Goal: Task Accomplishment & Management: Manage account settings

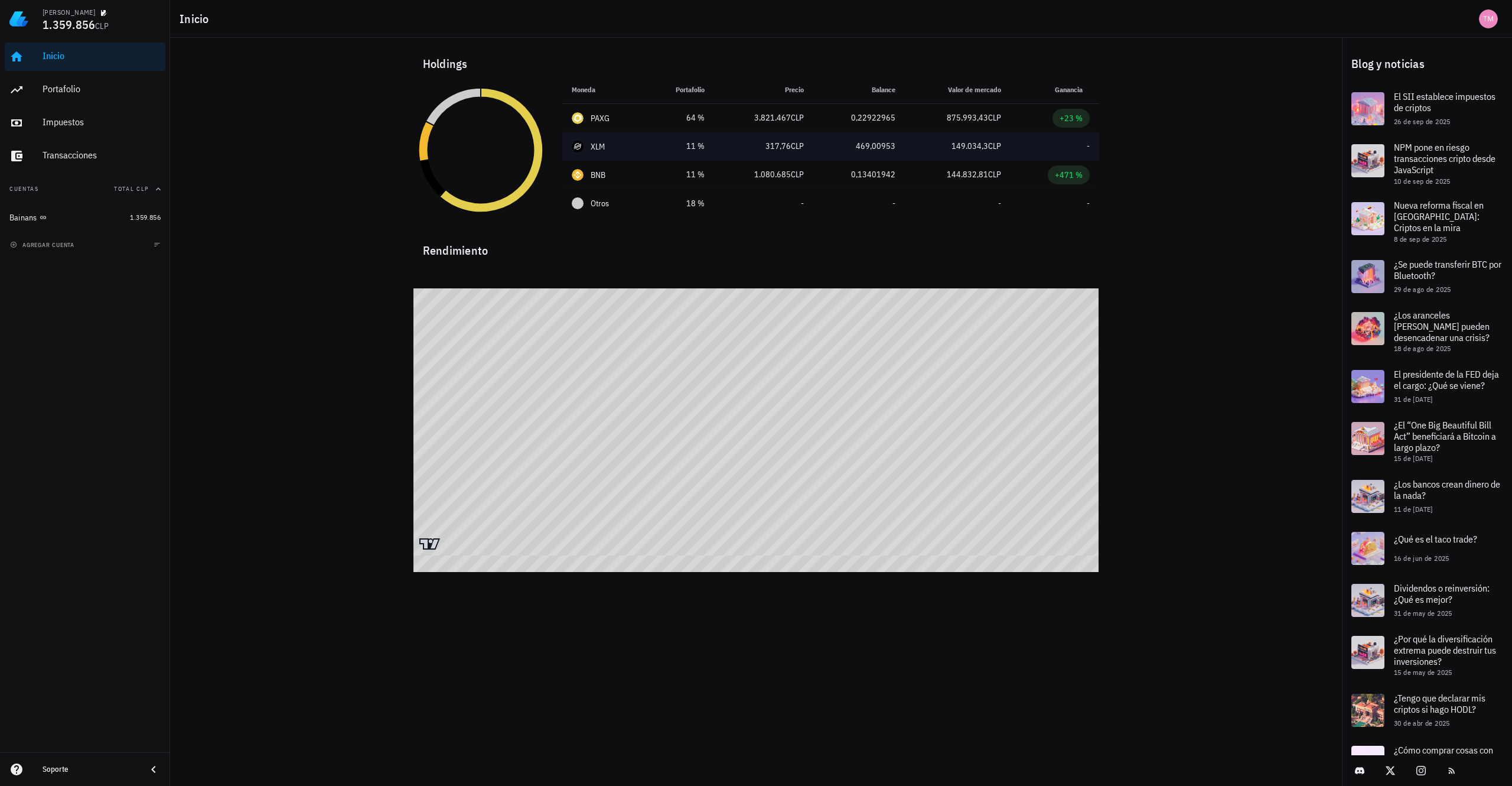
click at [600, 141] on div "XLM" at bounding box center [598, 146] width 15 height 12
click at [1086, 150] on td "-" at bounding box center [1055, 146] width 88 height 28
click at [72, 111] on div "Impuestos" at bounding box center [101, 122] width 118 height 27
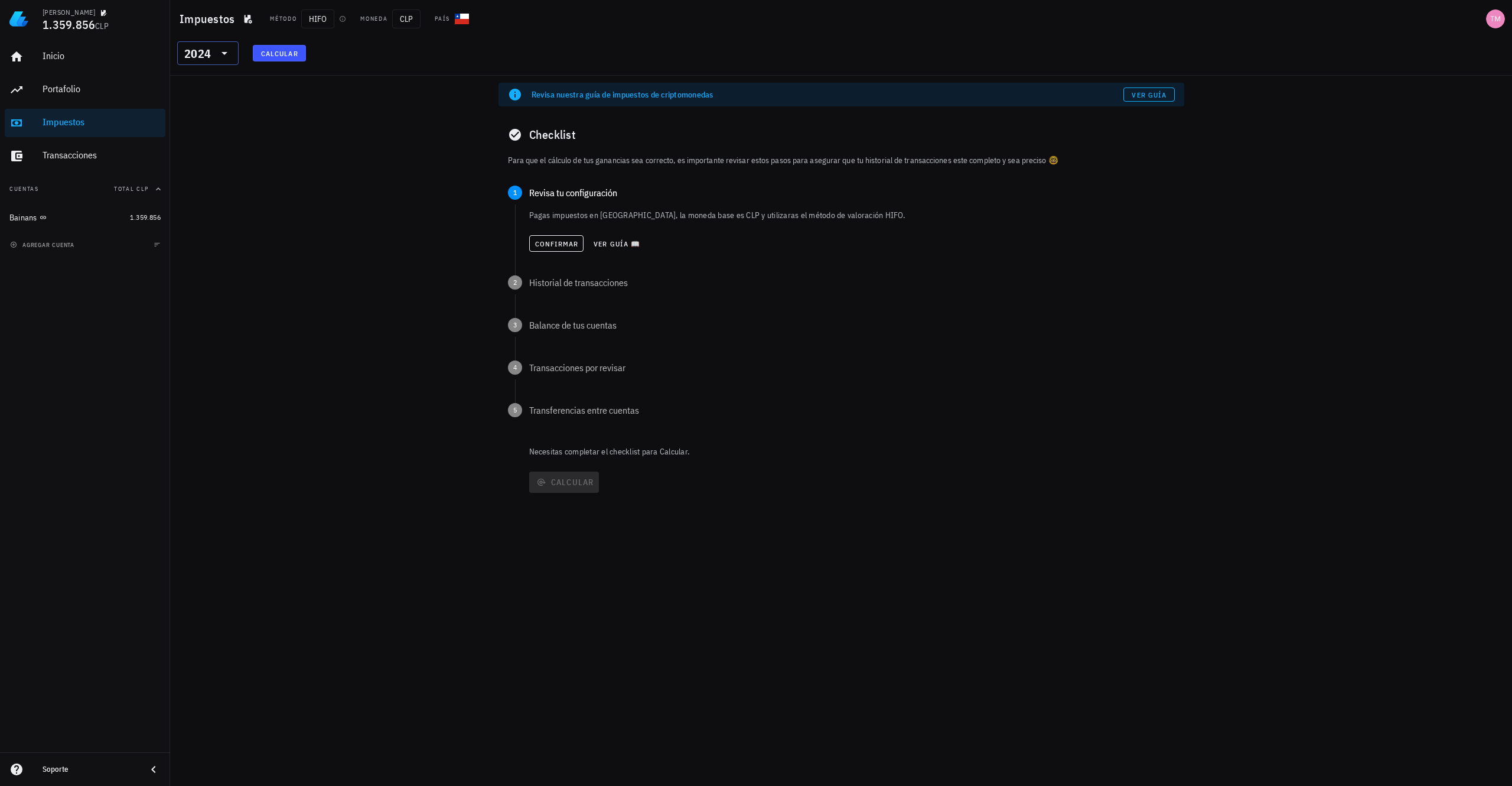
click at [211, 48] on div "2024" at bounding box center [200, 53] width 31 height 24
click at [210, 75] on div "2025" at bounding box center [207, 84] width 42 height 19
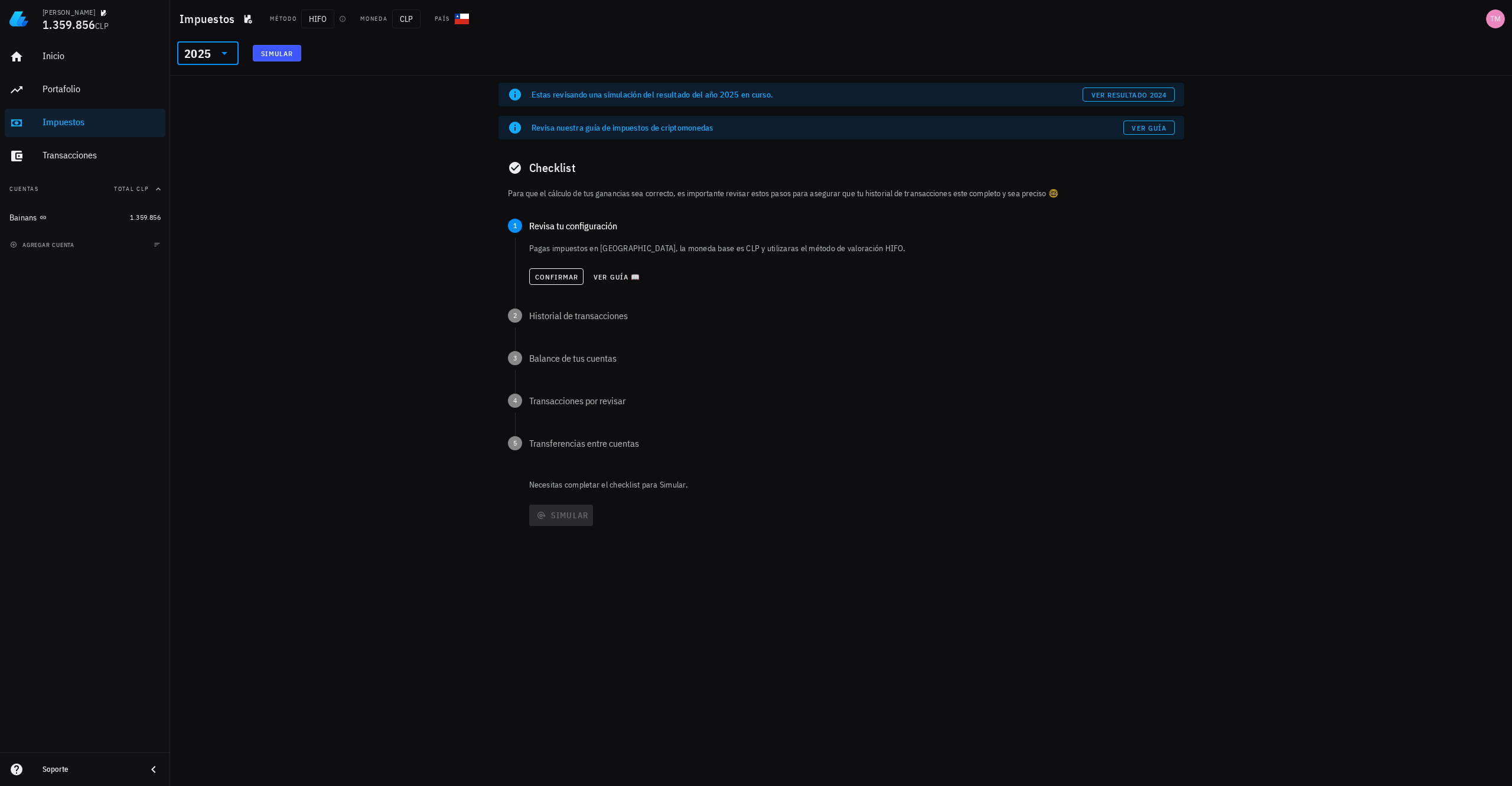
click at [303, 95] on div "Estas revisando una simulación del resultado del año 2025 en curso. ver resulta…" at bounding box center [841, 430] width 1342 height 710
click at [282, 59] on button "Simular" at bounding box center [277, 53] width 48 height 17
click at [274, 119] on div "Estas revisando una simulación del resultado del año 2025 en curso. ver resulta…" at bounding box center [841, 430] width 1342 height 710
click at [63, 84] on div "Portafolio" at bounding box center [101, 88] width 118 height 12
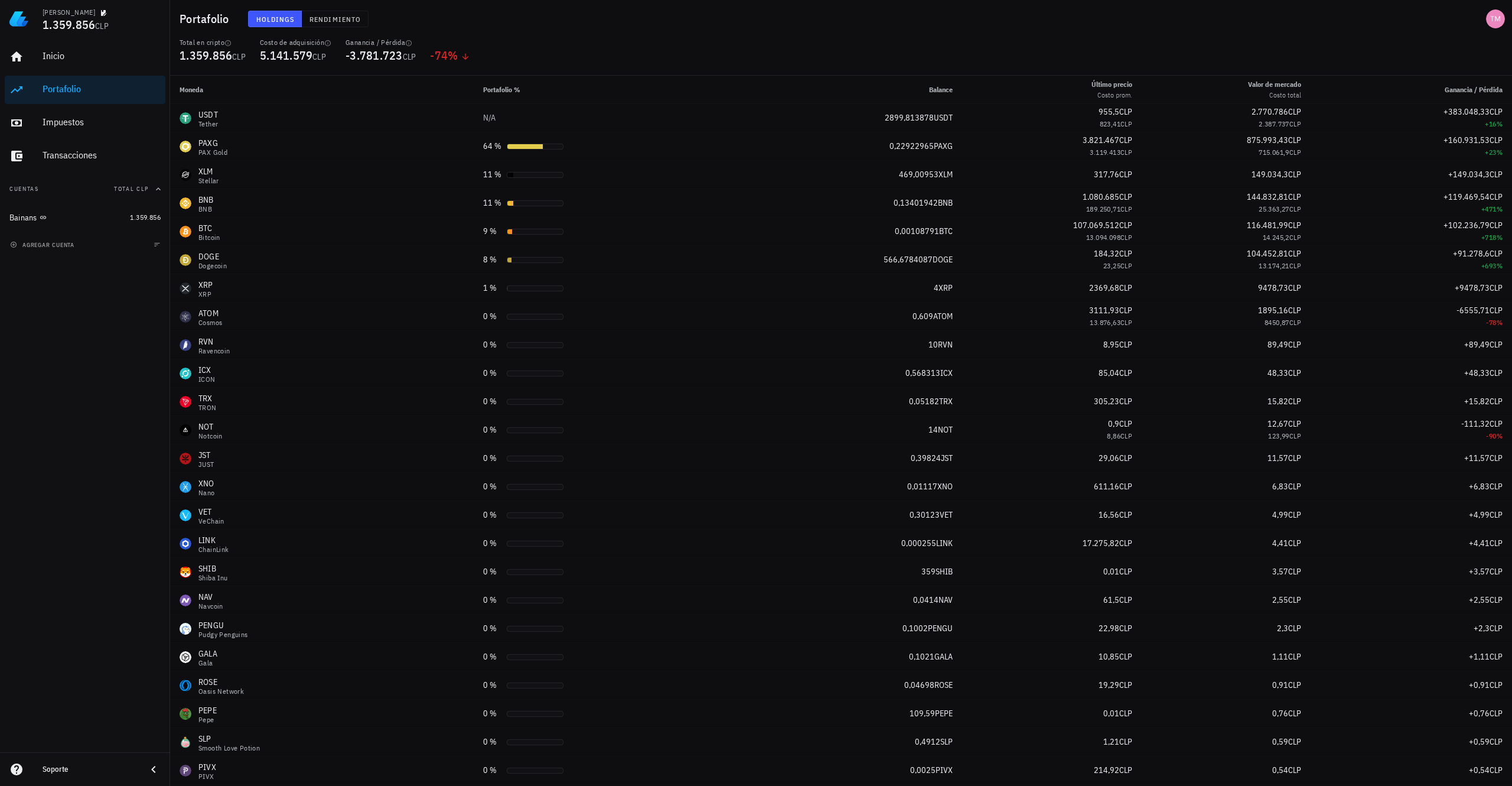
click at [521, 7] on div "Holdings Rendimiento" at bounding box center [587, 19] width 691 height 31
click at [141, 211] on div "1.359.856" at bounding box center [145, 217] width 31 height 12
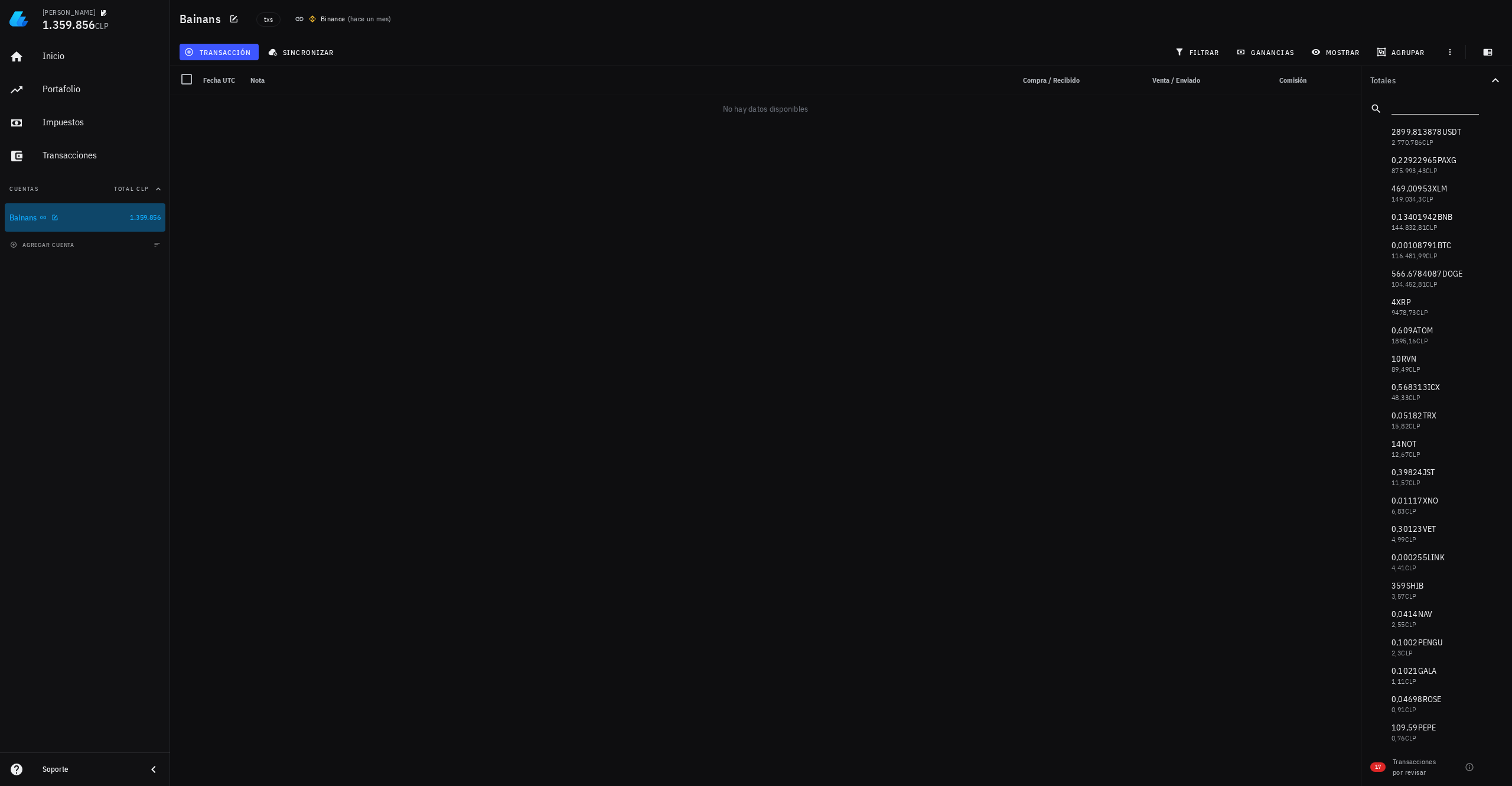
click at [105, 217] on div "Bainans" at bounding box center [67, 217] width 116 height 12
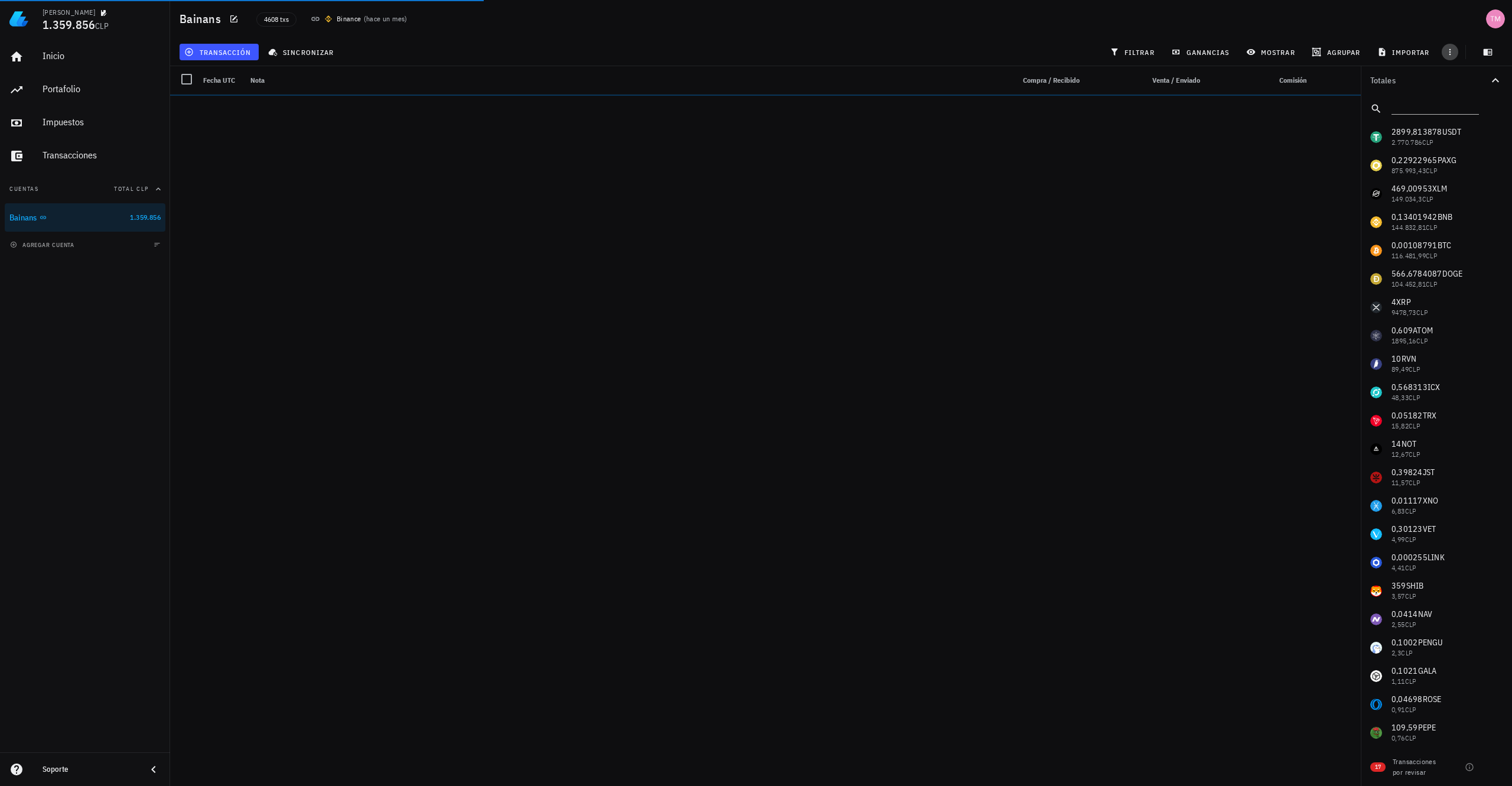
click at [1453, 50] on icon "button" at bounding box center [1450, 52] width 9 height 9
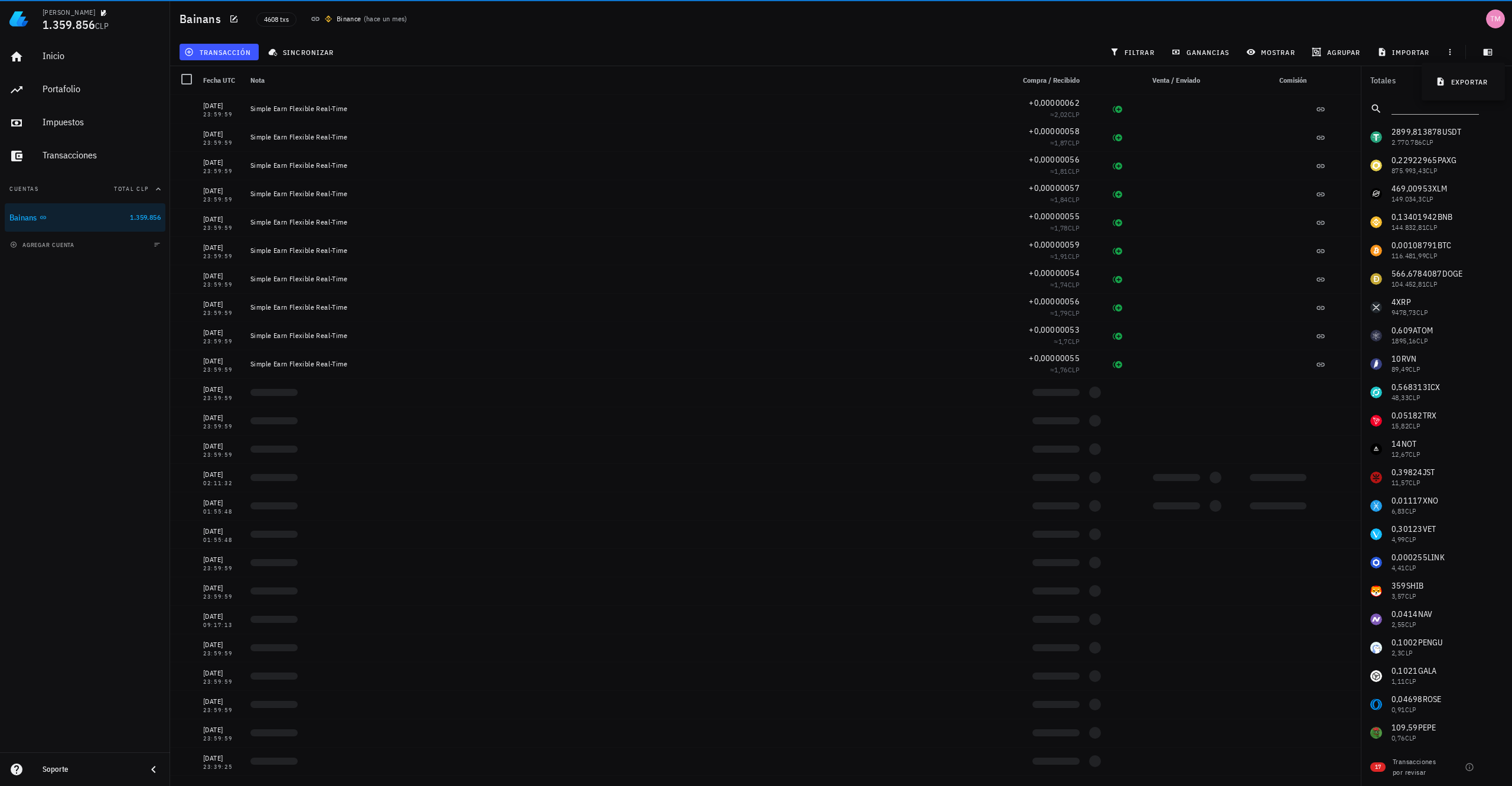
click at [1162, 20] on div "Bainans 4608 txs Binance ( hace un mes )" at bounding box center [841, 18] width 1342 height 38
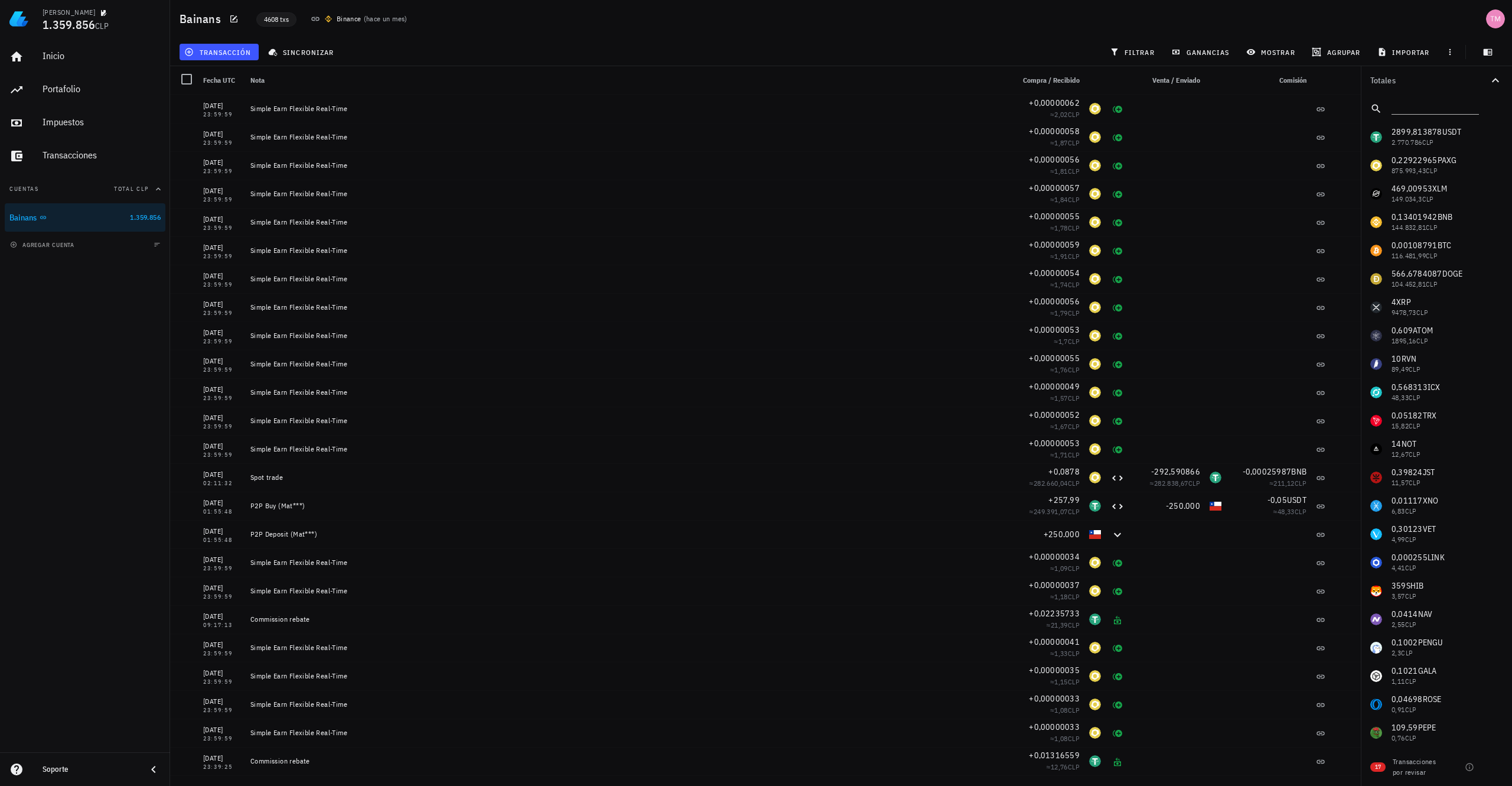
click at [270, 21] on span "4608 txs" at bounding box center [277, 19] width 25 height 13
click at [352, 25] on div "Binance" at bounding box center [349, 18] width 25 height 12
click at [316, 19] on icon at bounding box center [315, 18] width 8 height 4
click at [334, 12] on div "Binance ( hace un mes )" at bounding box center [359, 19] width 111 height 26
click at [296, 48] on span "sincronizar" at bounding box center [302, 52] width 63 height 9
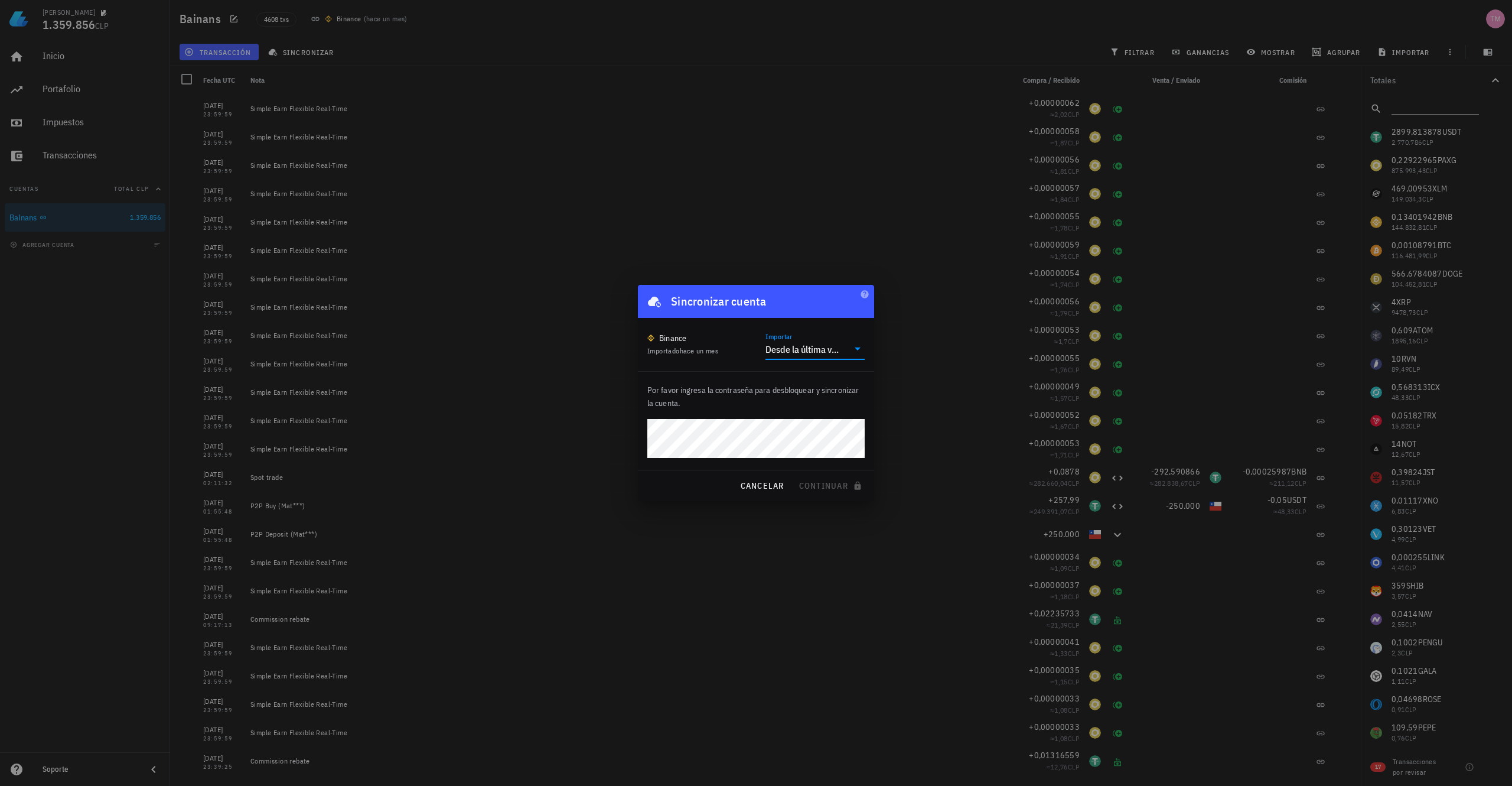
click at [846, 355] on input "Importar" at bounding box center [845, 349] width 6 height 19
click at [836, 380] on div "Toda la historia" at bounding box center [815, 386] width 81 height 12
click at [836, 484] on span "continuar" at bounding box center [832, 486] width 66 height 11
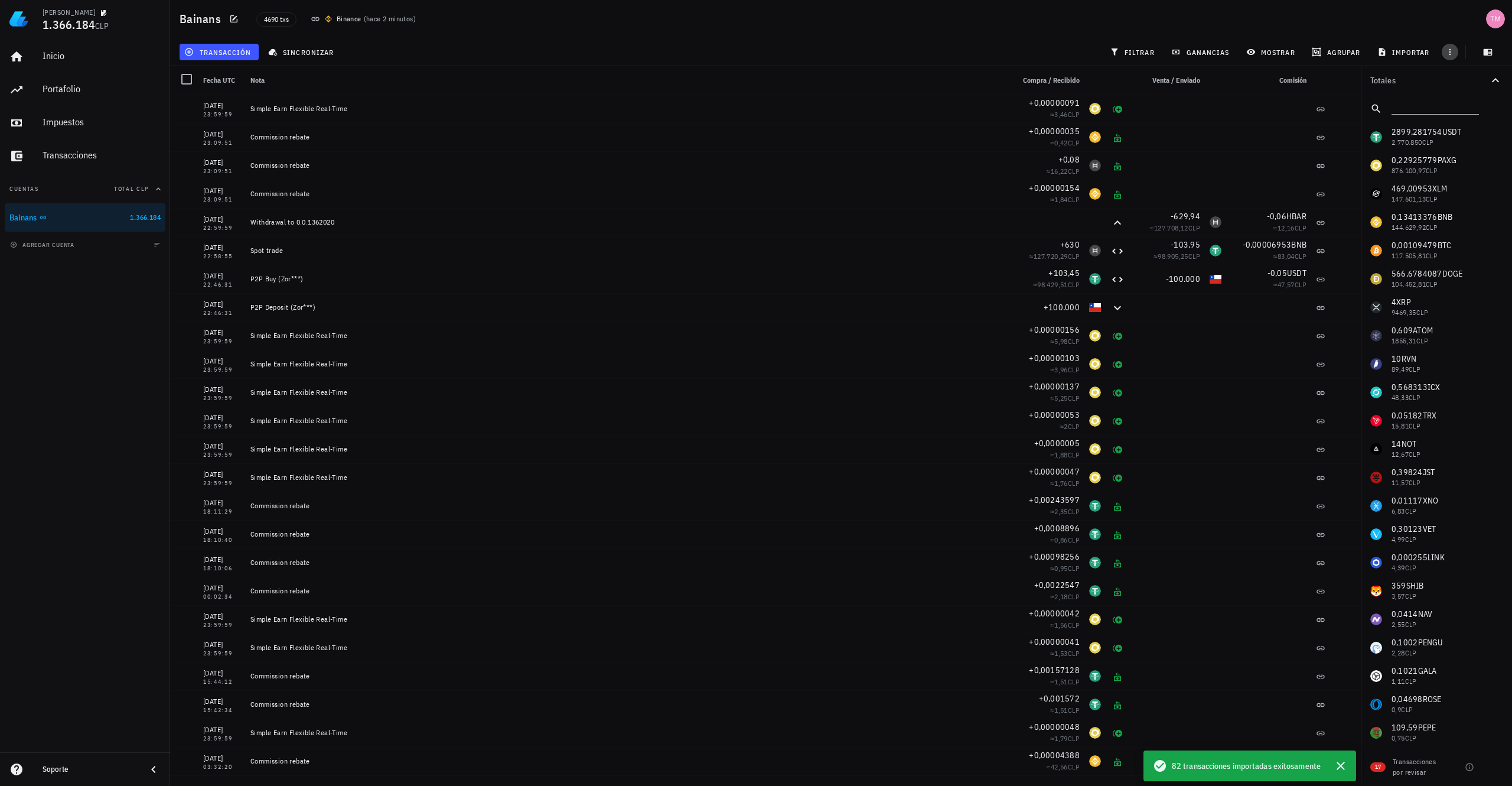
click at [1447, 55] on icon "button" at bounding box center [1450, 52] width 9 height 9
click at [1422, 771] on div "Transacciones por revisar" at bounding box center [1418, 767] width 50 height 22
click at [1471, 772] on div "17 Transacciones por revisar" at bounding box center [1436, 764] width 151 height 42
click at [1472, 768] on icon "button" at bounding box center [1470, 767] width 9 height 9
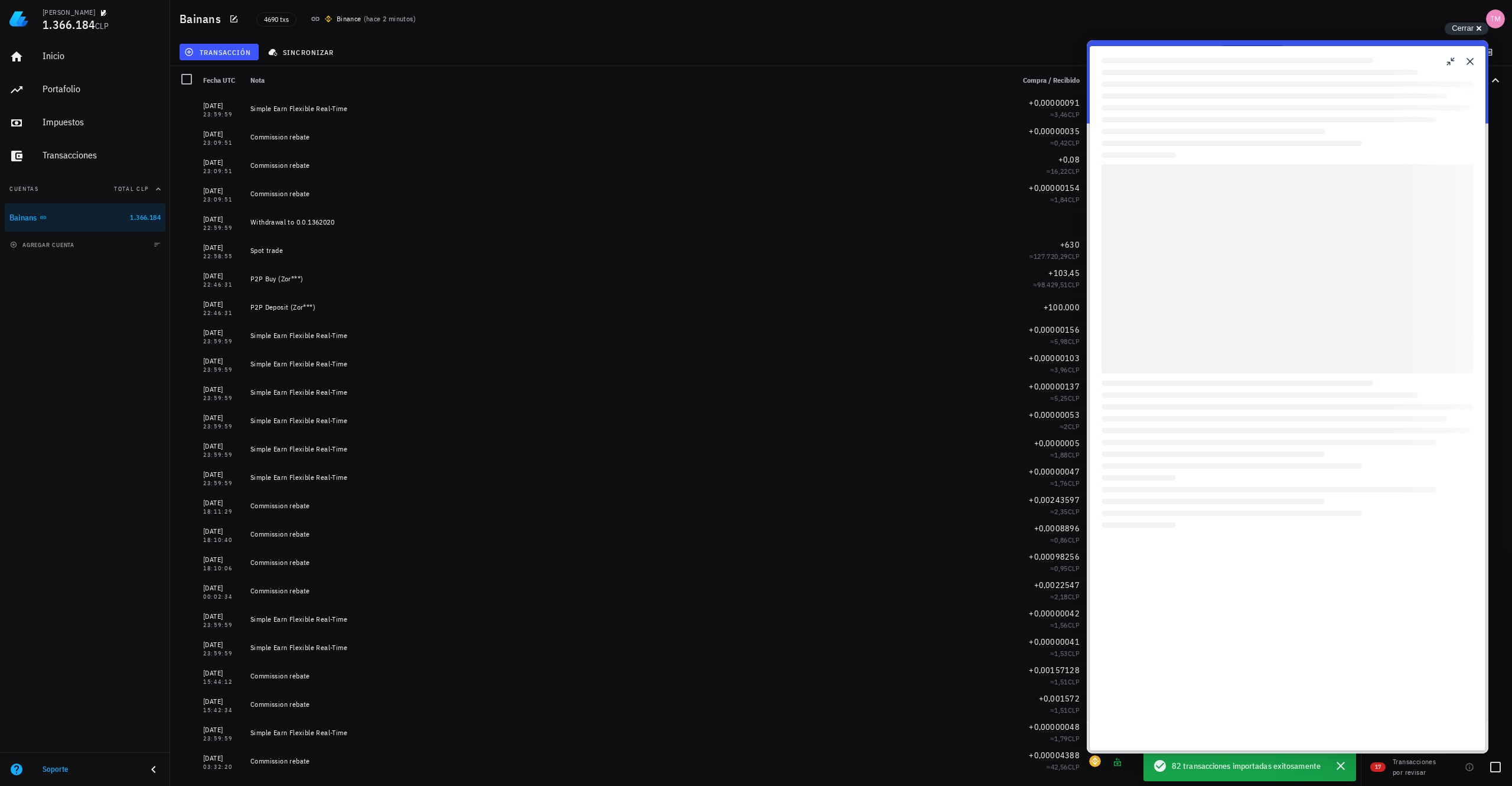
click at [1377, 775] on div "17 Transacciones por revisar" at bounding box center [1436, 764] width 151 height 42
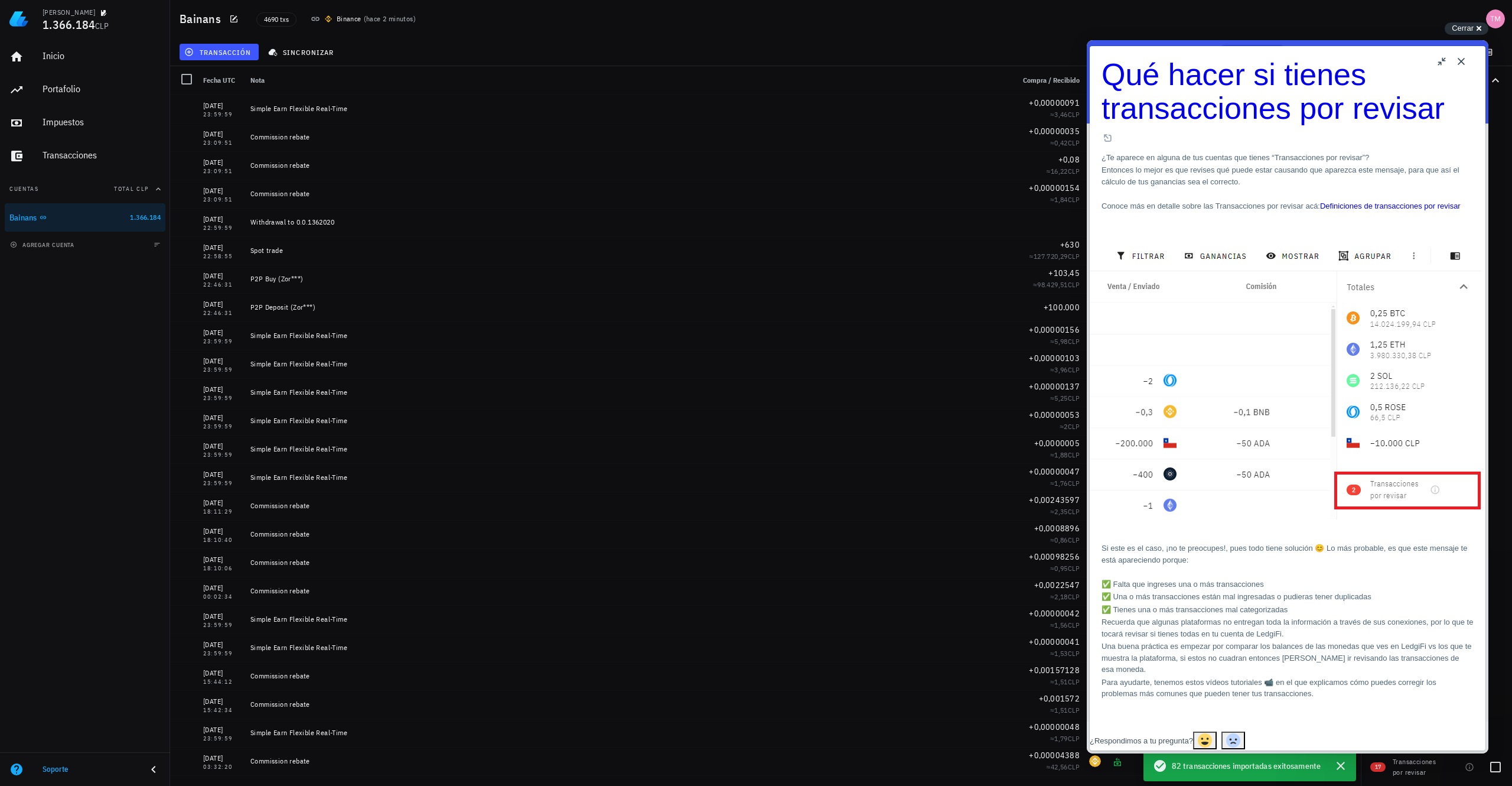
drag, startPoint x: 1377, startPoint y: 775, endPoint x: 1378, endPoint y: 769, distance: 6.1
click at [1378, 769] on span "17" at bounding box center [1378, 767] width 6 height 9
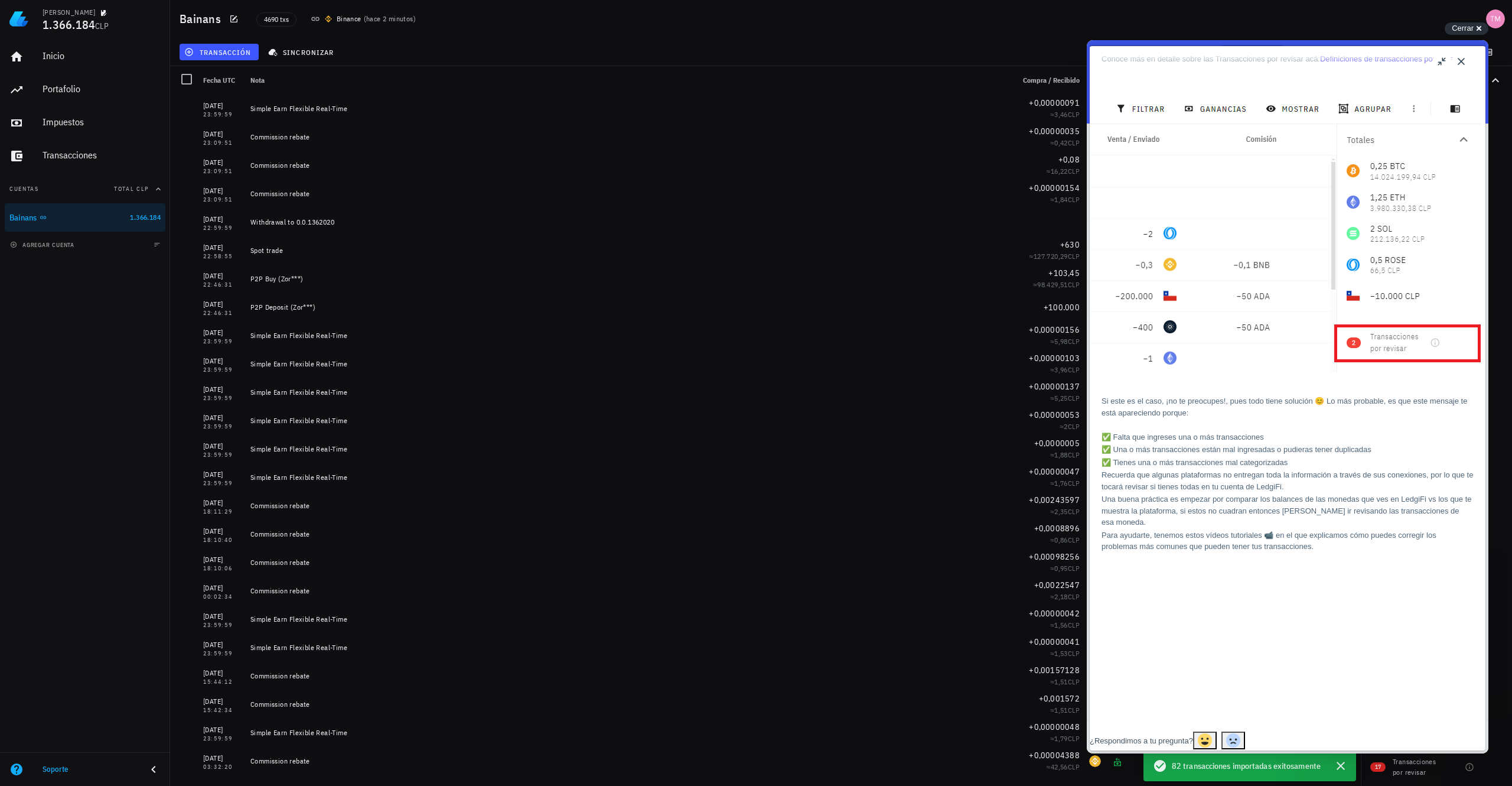
scroll to position [295, 0]
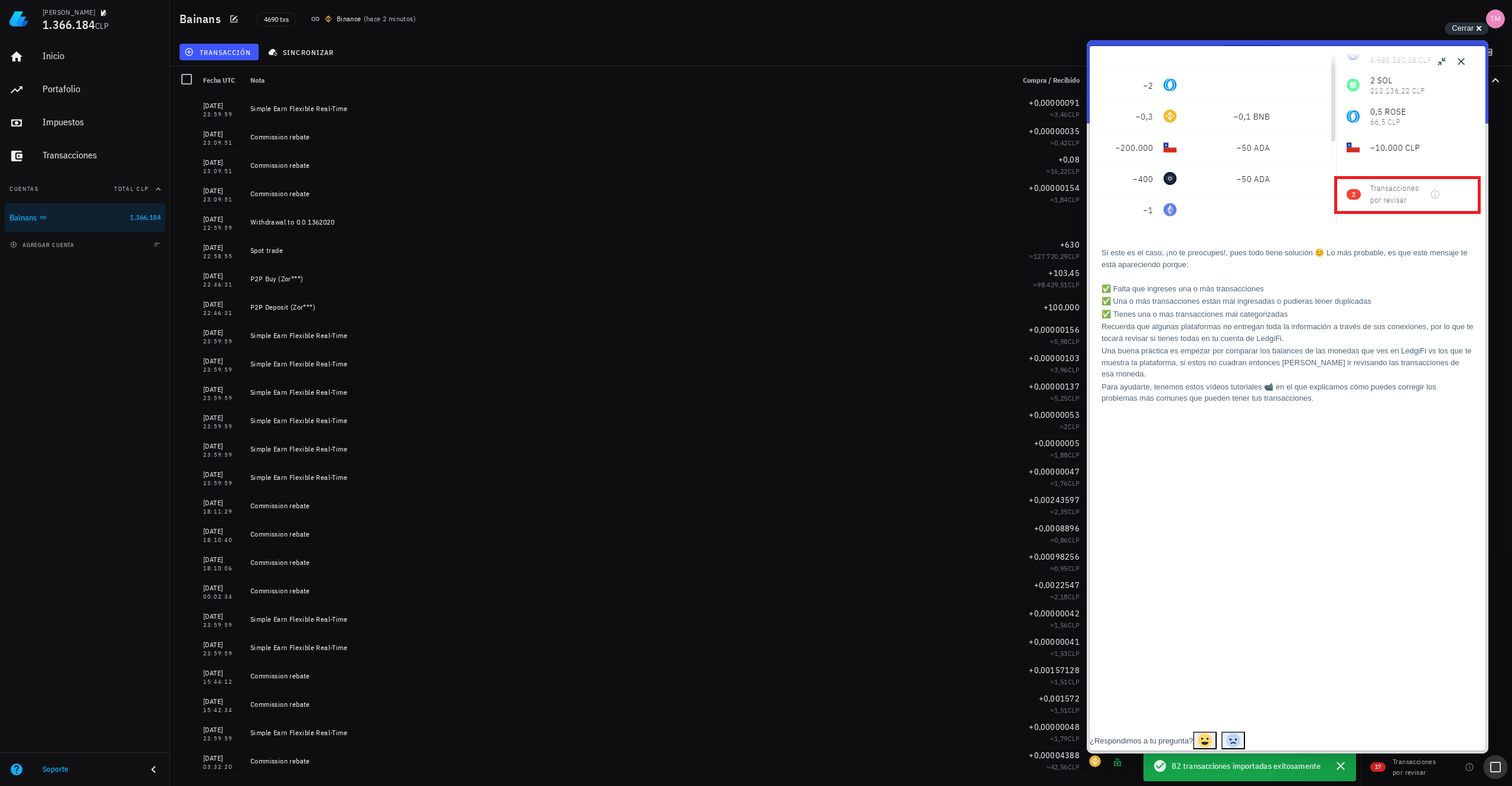
click at [1501, 768] on div at bounding box center [1496, 767] width 20 height 20
checkbox input "true"
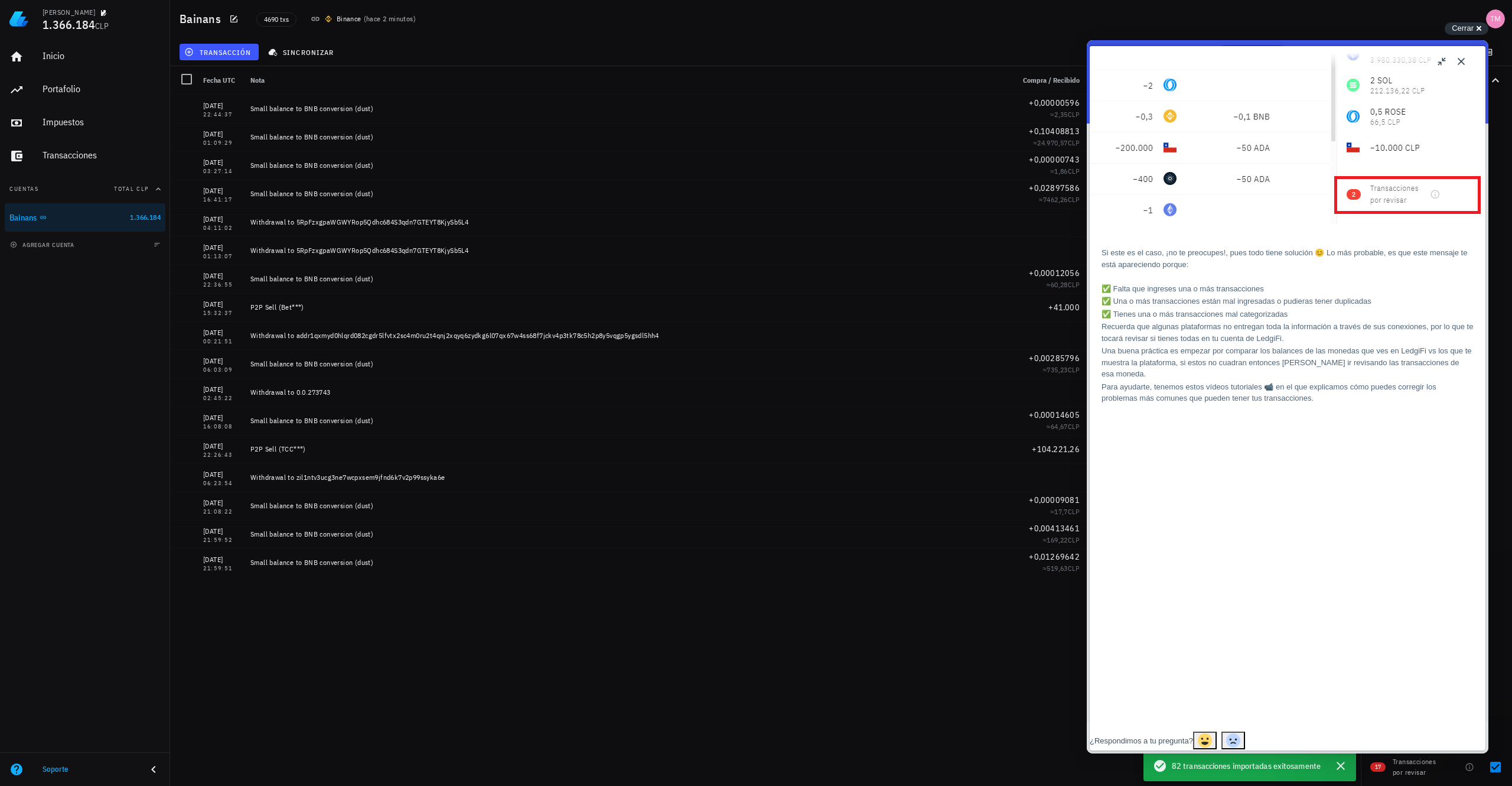
click at [880, 693] on div "10/10/2025 23:59:59 Simple Earn Flexible Real-Time +0,00000091 ≈ 3,46 CLP 10/10…" at bounding box center [765, 435] width 1191 height 682
click at [1441, 64] on button "u" at bounding box center [1442, 61] width 19 height 19
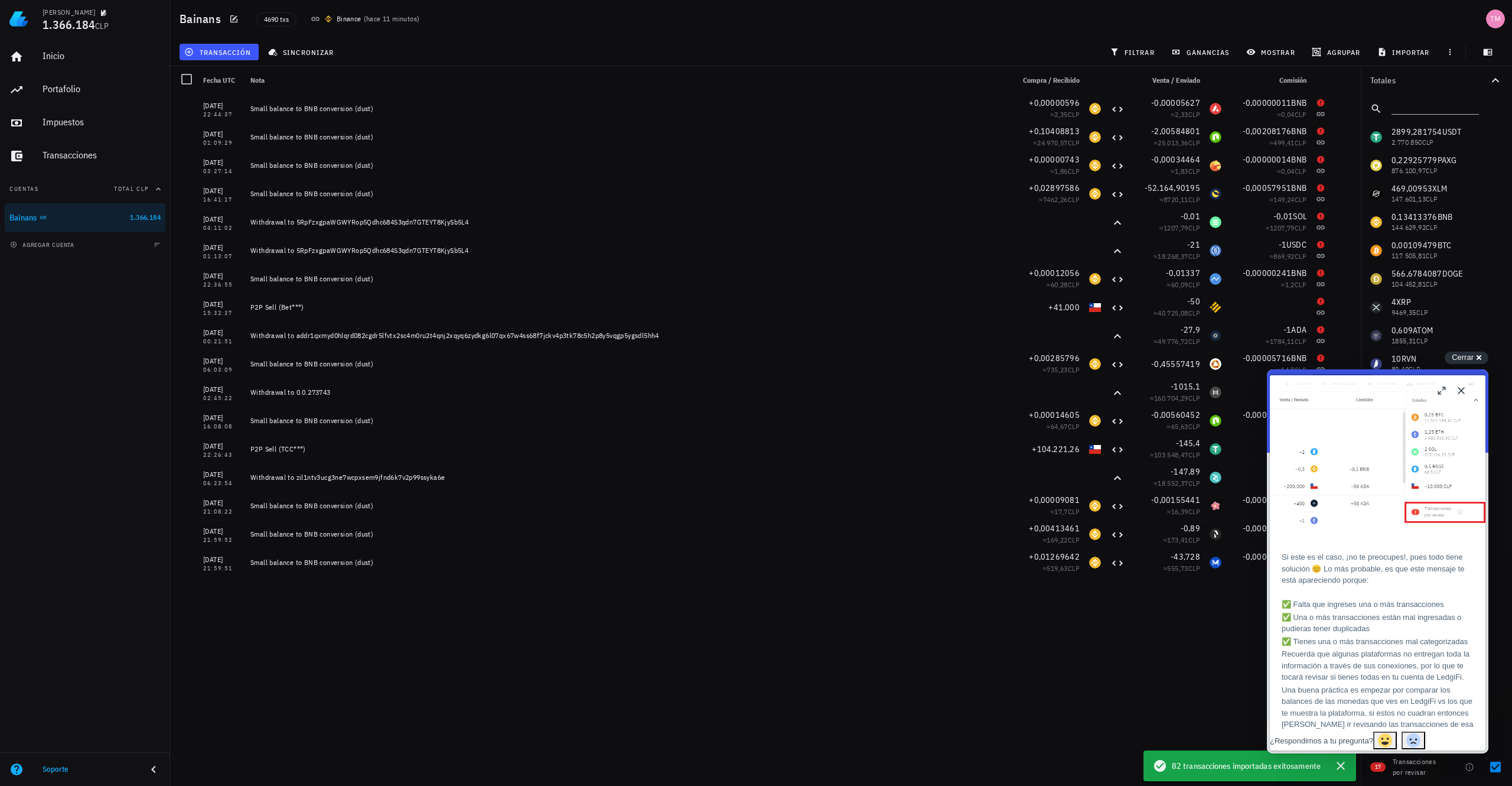
click at [87, 239] on div "agregar cuenta" at bounding box center [85, 244] width 170 height 26
click at [68, 242] on span "agregar cuenta" at bounding box center [43, 245] width 62 height 8
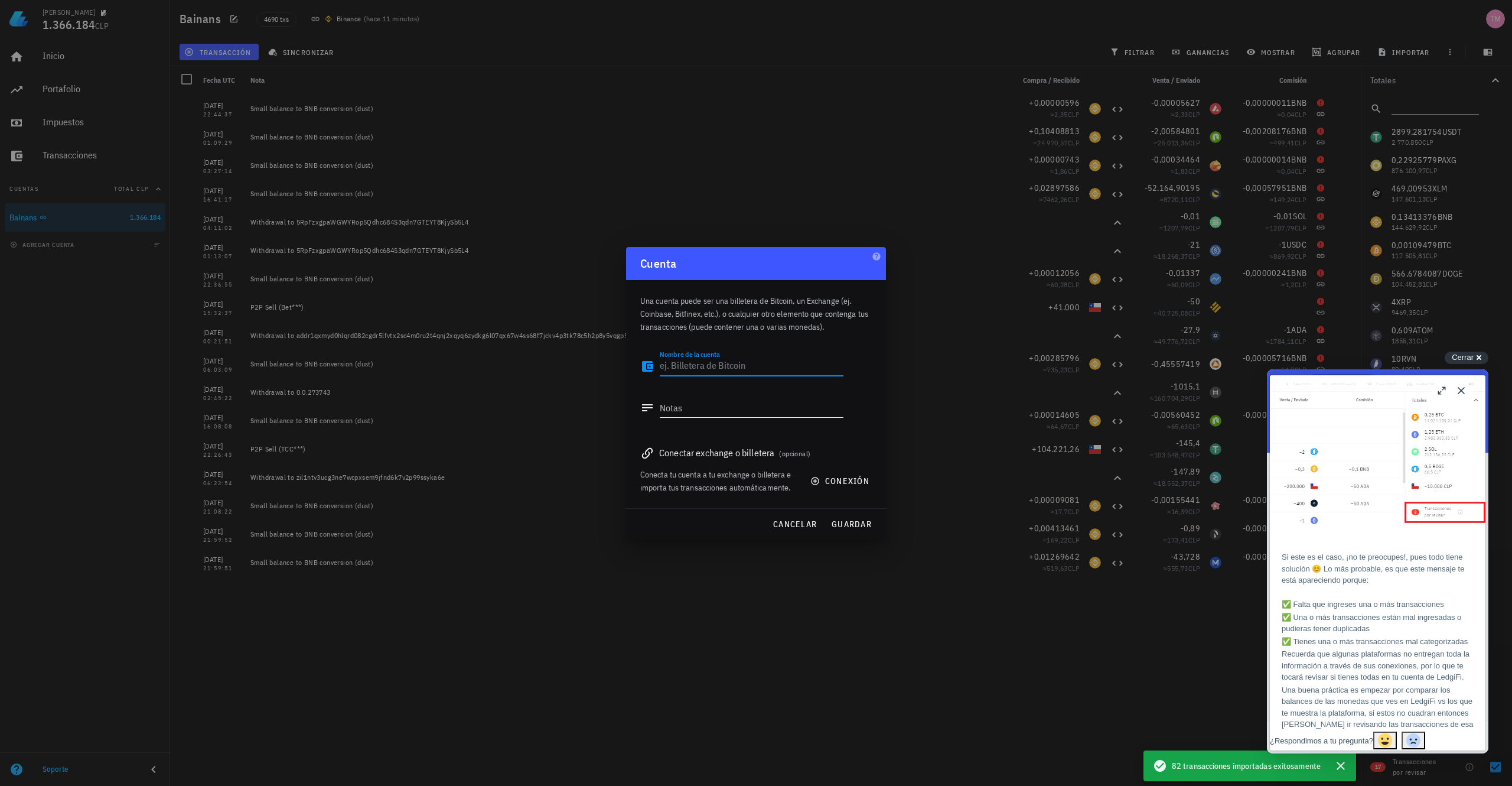
click at [750, 405] on textarea "Notas" at bounding box center [751, 407] width 184 height 19
click at [750, 377] on div "Nombre de la cuenta El campo "nombre de la cuenta" es obligatorio" at bounding box center [751, 373] width 184 height 32
click at [737, 363] on textarea "Nombre de la cuenta" at bounding box center [751, 366] width 184 height 19
click at [738, 363] on textarea "Nombre de la cuenta" at bounding box center [751, 366] width 184 height 19
click at [734, 454] on div "Conectar exchange o billetera (opcional)" at bounding box center [755, 453] width 231 height 17
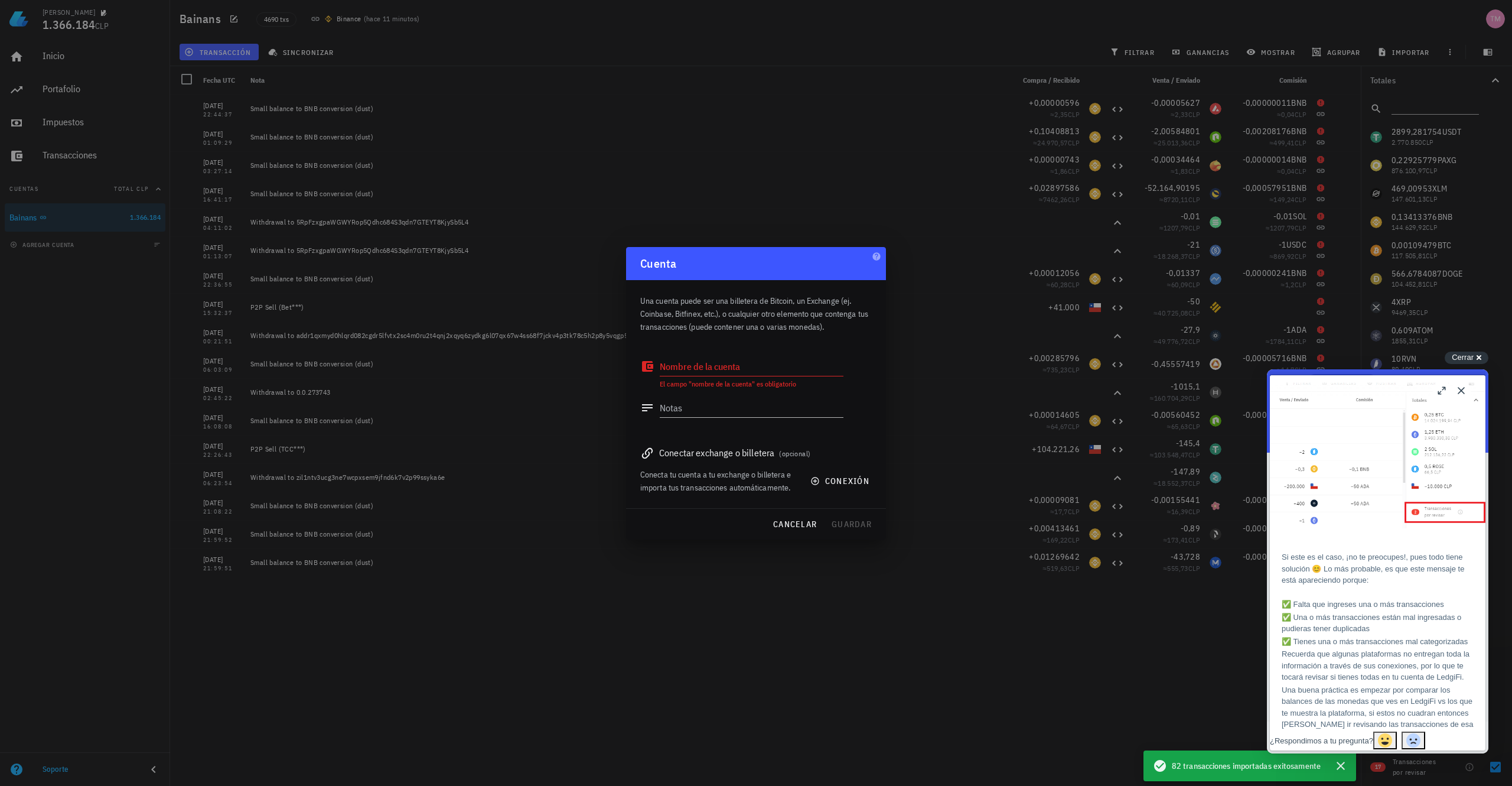
click at [808, 449] on span "(opcional)" at bounding box center [794, 453] width 32 height 9
click at [727, 451] on div "Conectar exchange o billetera (opcional)" at bounding box center [755, 453] width 231 height 17
click at [651, 462] on div "Conectar exchange o billetera (opcional) Conecta tu cuenta a tu exchange o bill…" at bounding box center [755, 466] width 231 height 57
click at [837, 491] on button "conexión" at bounding box center [841, 481] width 75 height 22
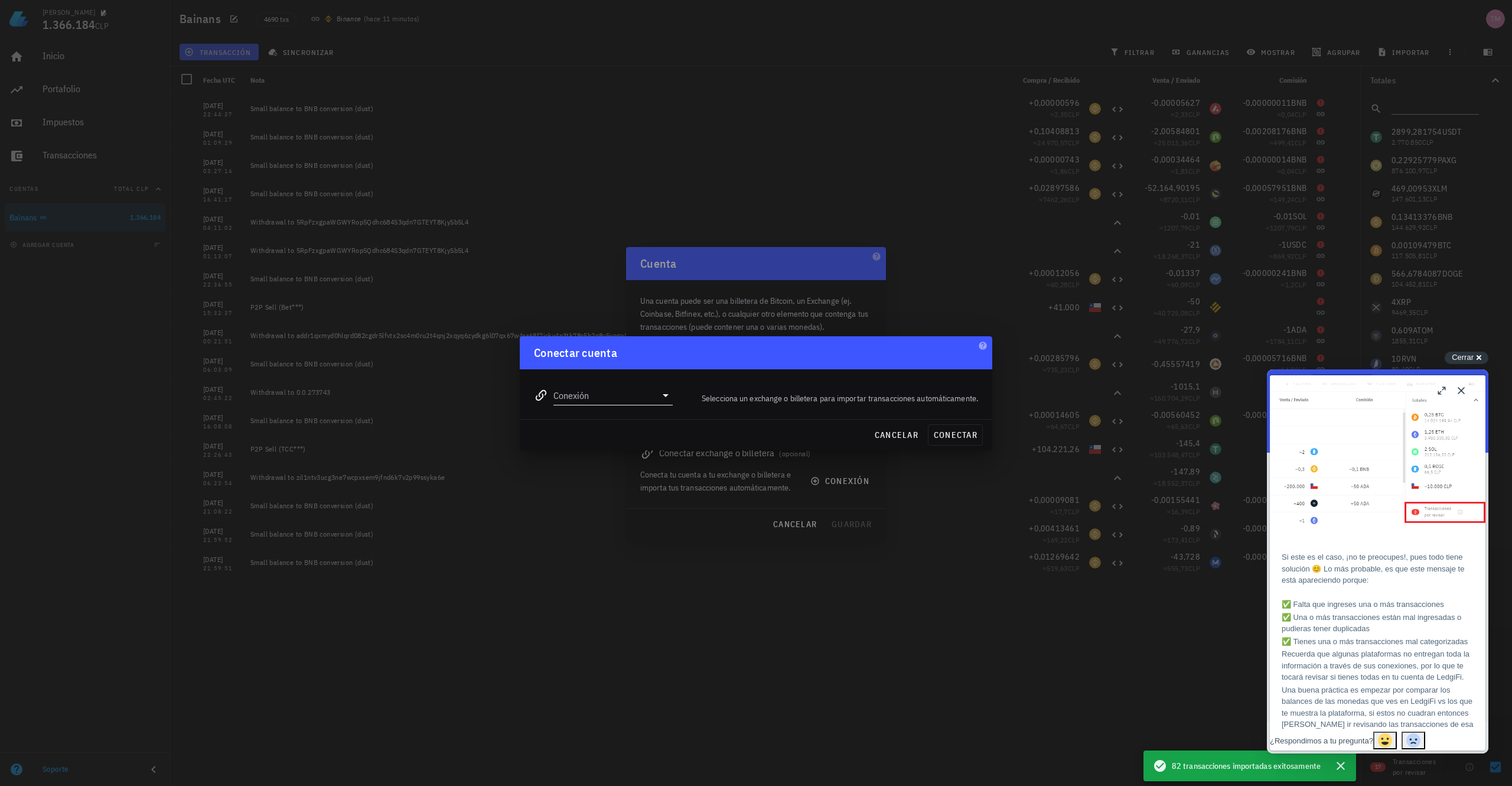
click at [637, 393] on input "Conexión" at bounding box center [605, 395] width 103 height 19
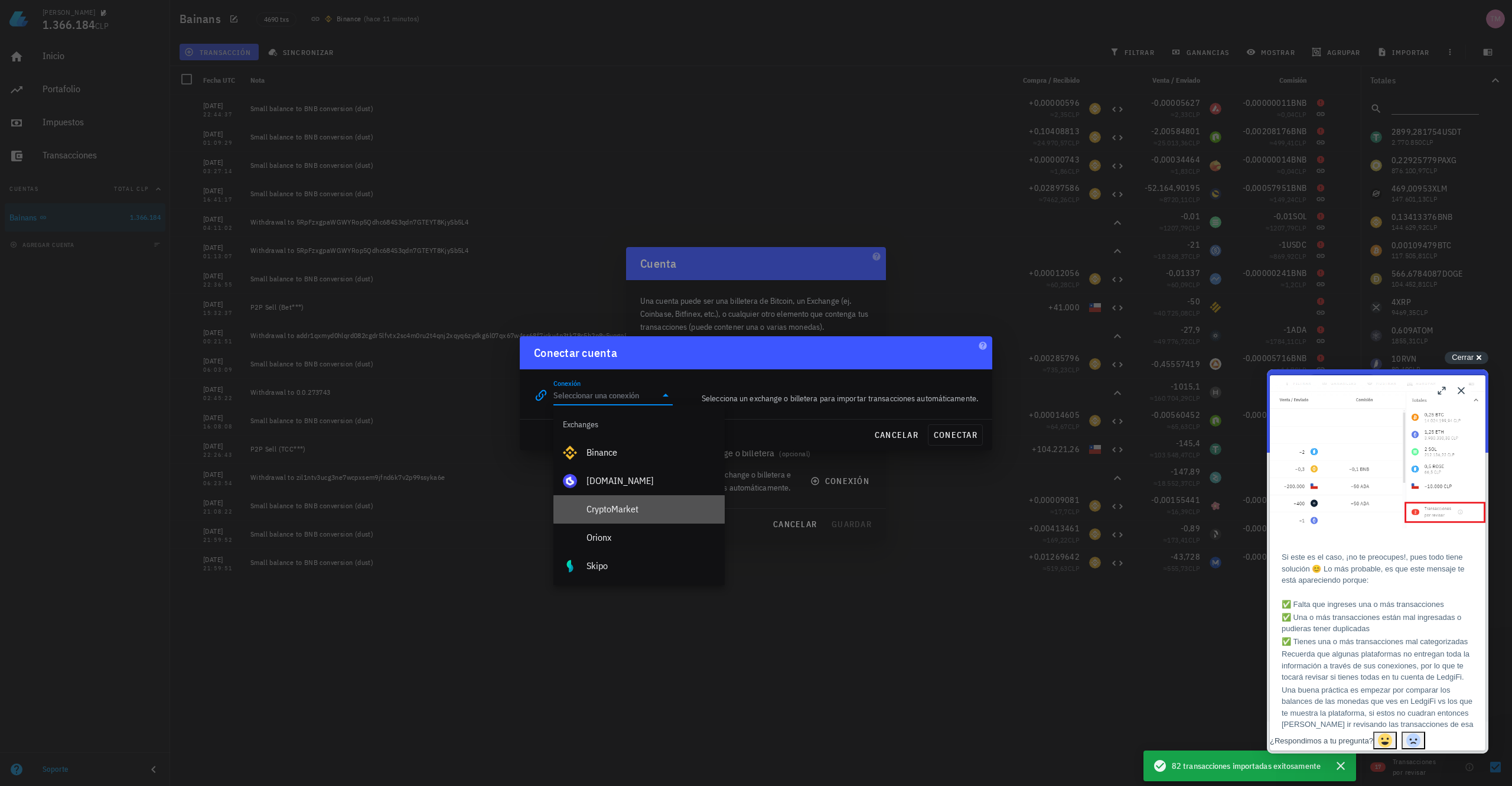
click at [650, 503] on div "CryptoMarket" at bounding box center [651, 509] width 129 height 12
type input "CryptoMarket"
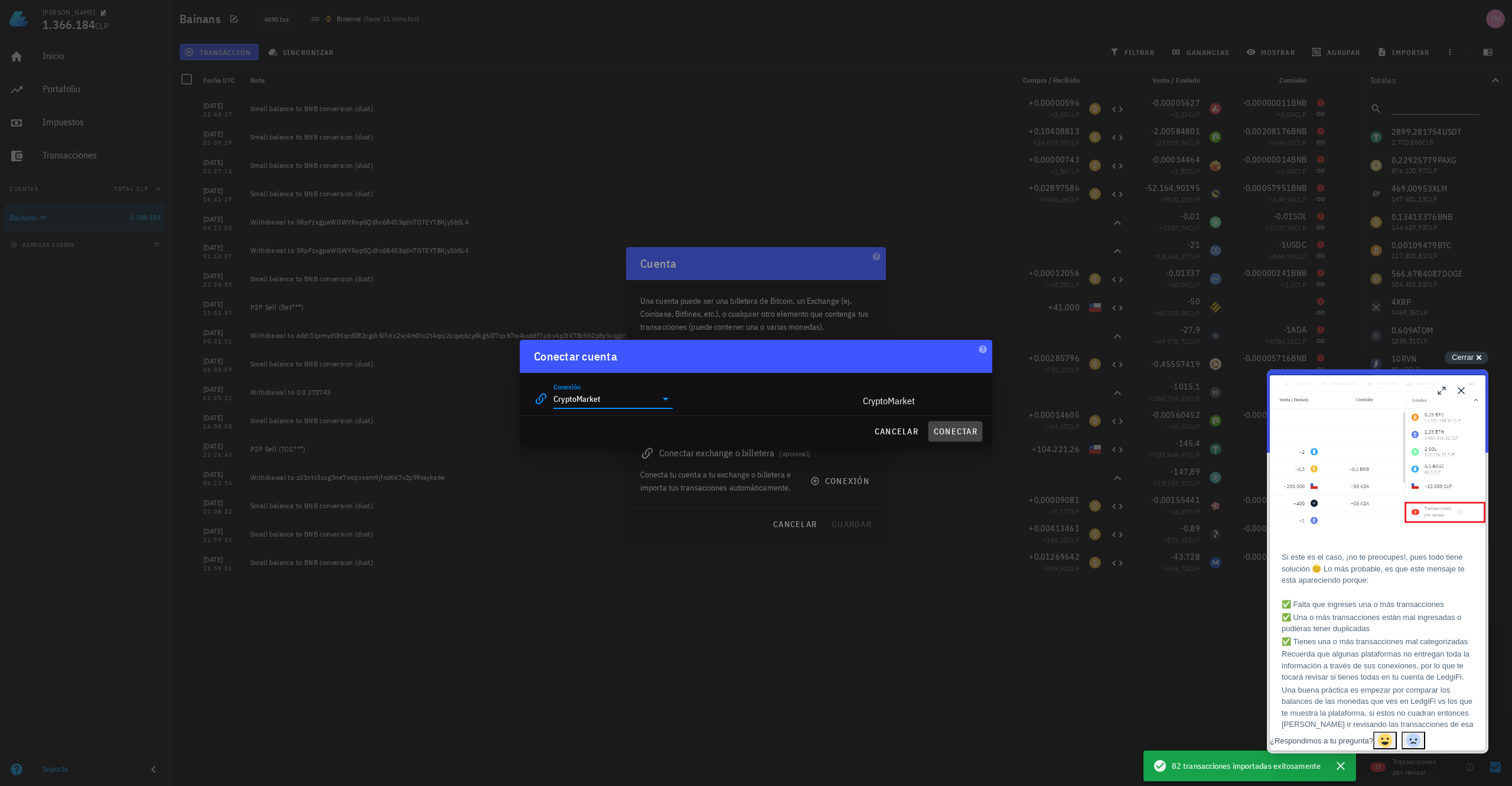
click at [953, 431] on span "conectar" at bounding box center [956, 431] width 45 height 11
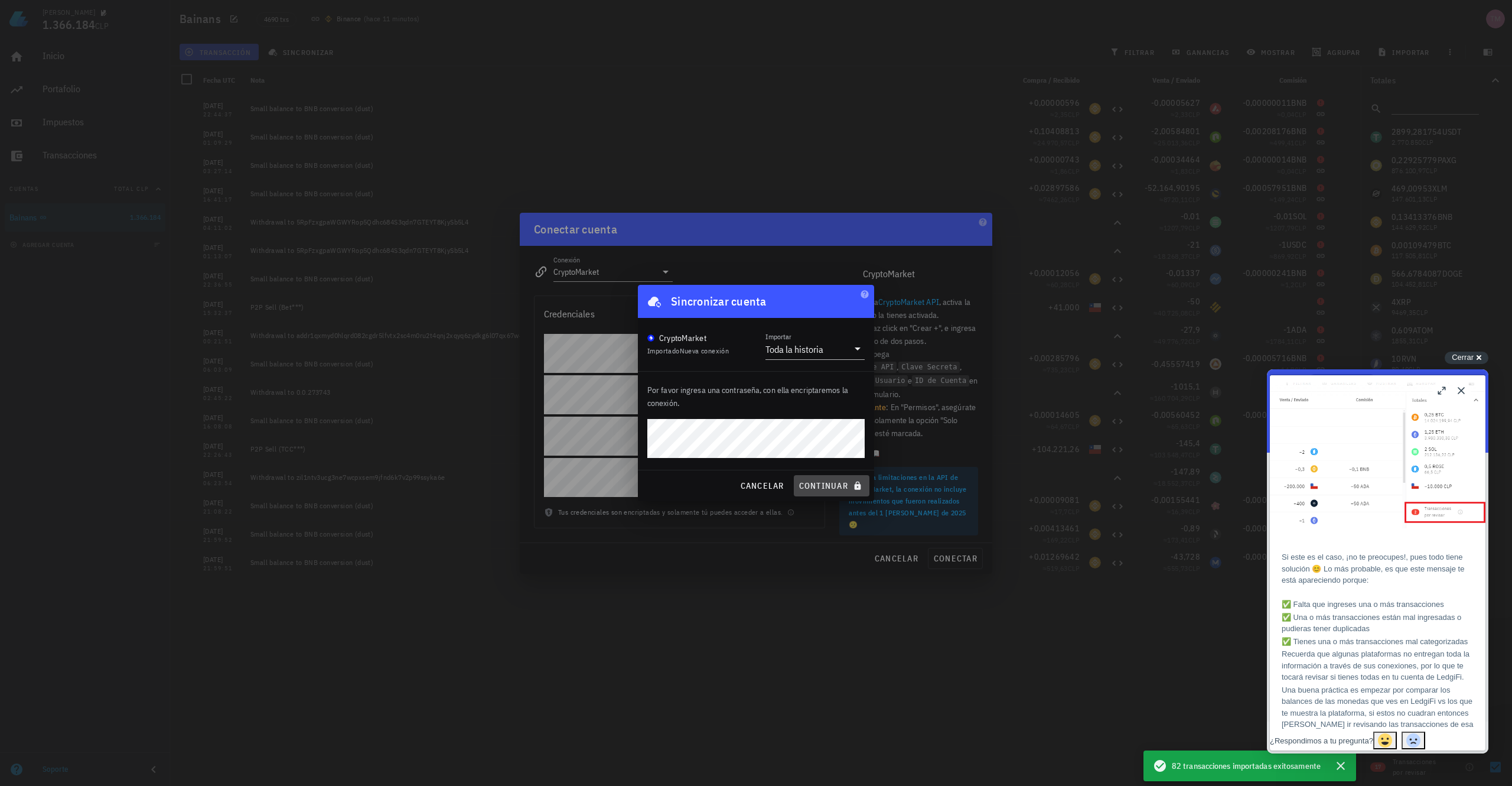
click at [821, 490] on span "continuar" at bounding box center [832, 486] width 66 height 11
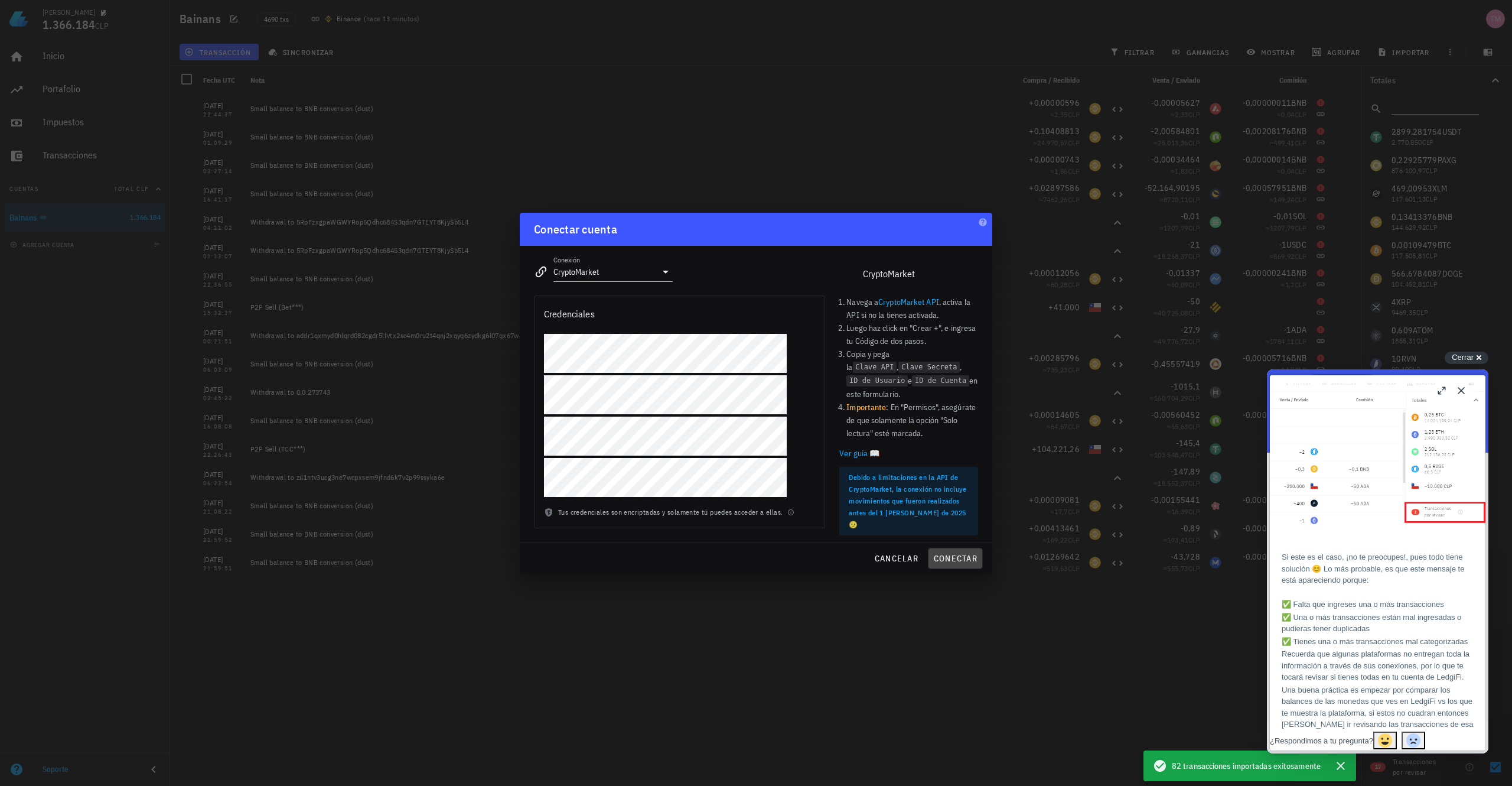
click at [958, 556] on span "conectar" at bounding box center [956, 559] width 45 height 11
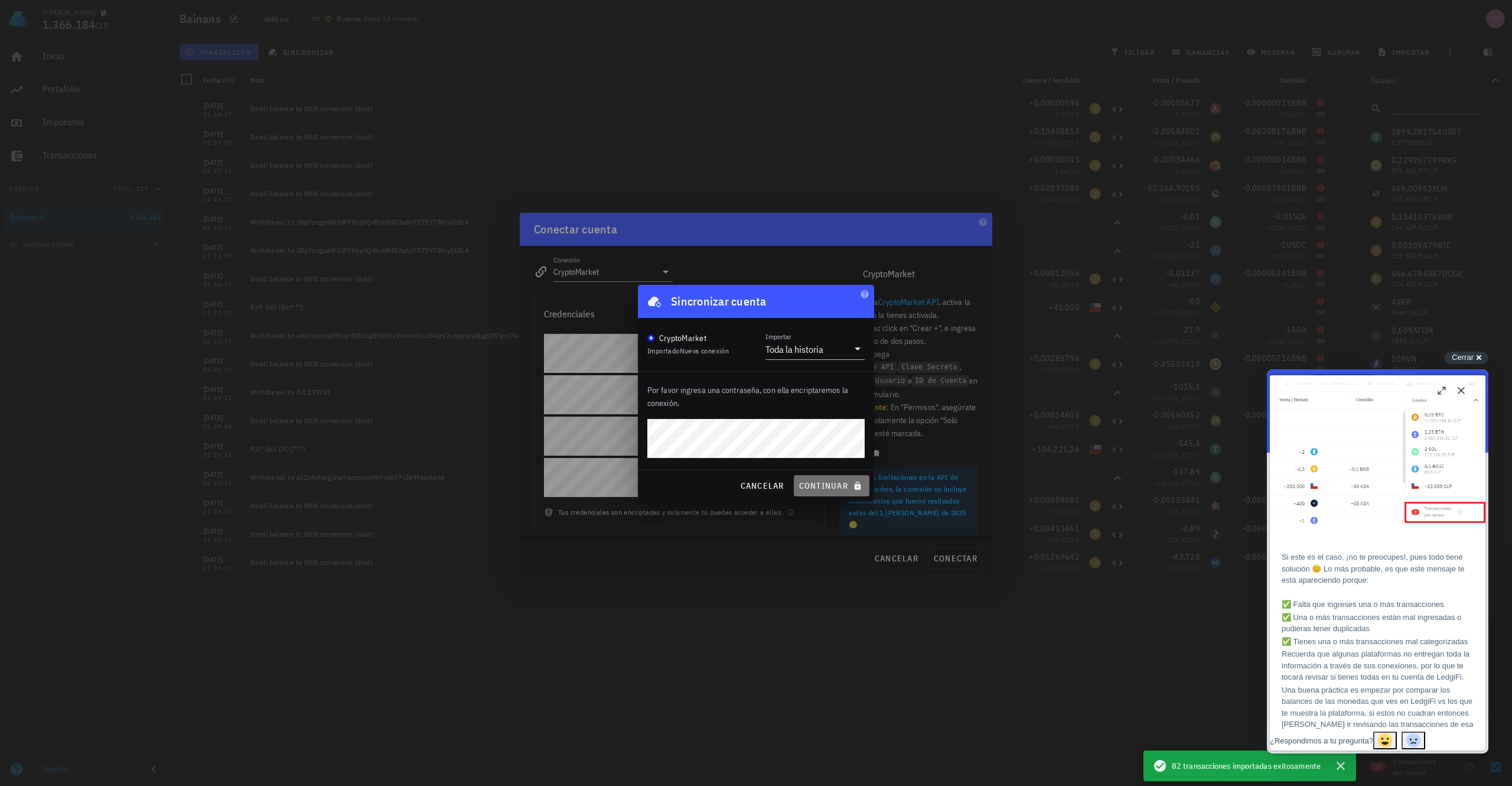
click at [814, 478] on button "continuar" at bounding box center [831, 486] width 75 height 22
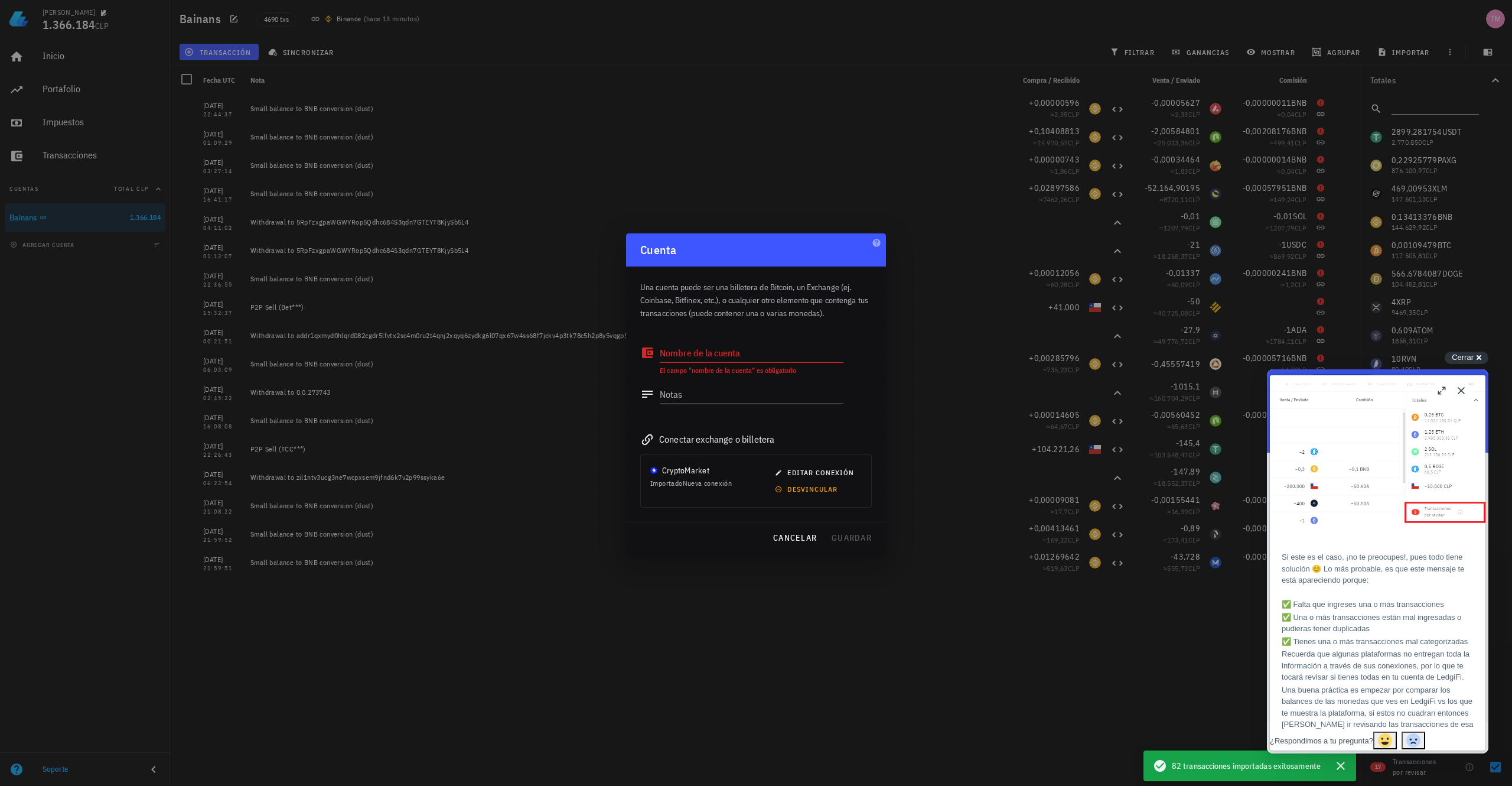
click at [721, 352] on textarea "Nombre de la cuenta" at bounding box center [751, 353] width 184 height 19
type textarea "criptomarket"
click at [860, 533] on span "guardar" at bounding box center [851, 538] width 41 height 11
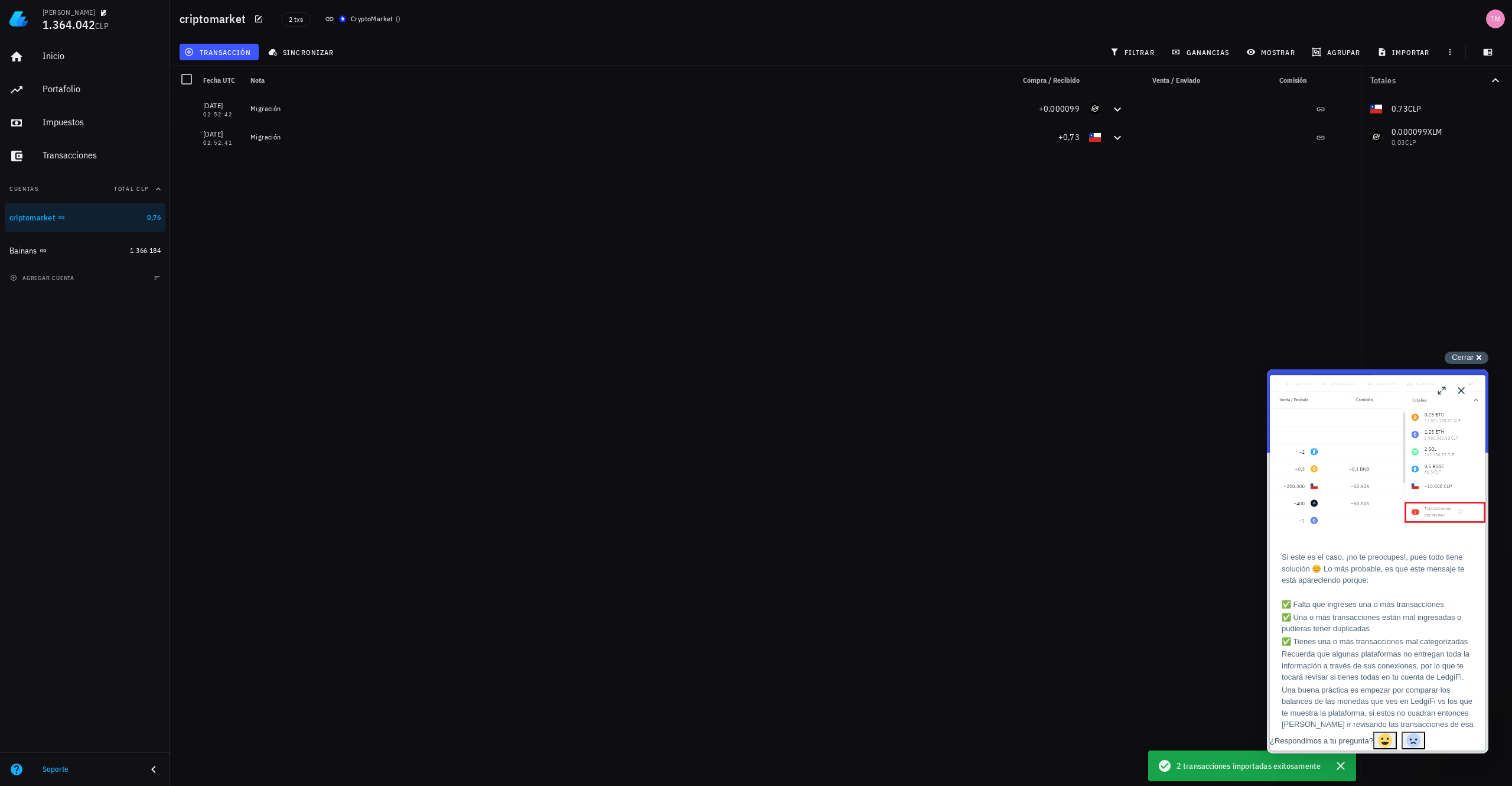
click at [1475, 353] on div "Cerrar cross-small" at bounding box center [1467, 357] width 44 height 12
